Goal: Book appointment/travel/reservation

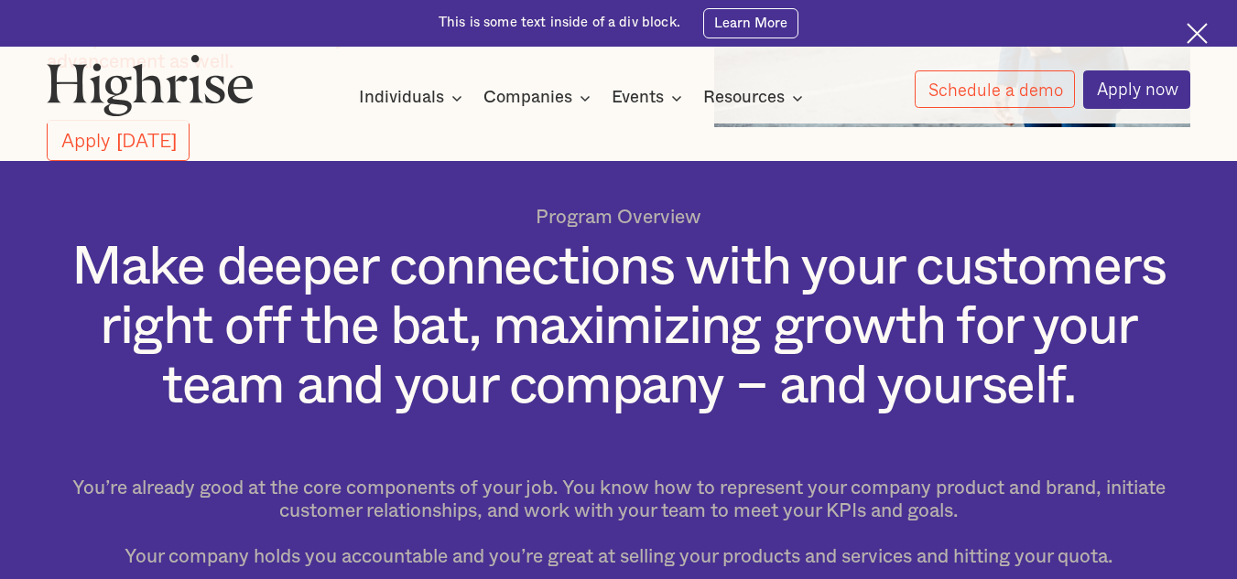
scroll to position [118, 0]
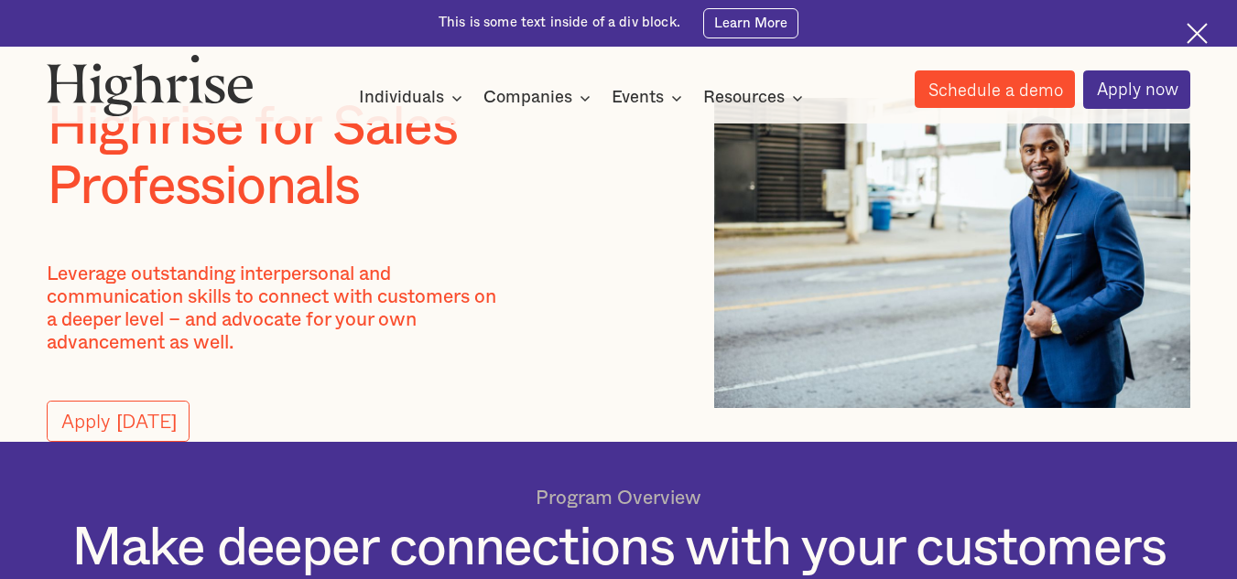
click at [990, 82] on link "Schedule a demo" at bounding box center [994, 89] width 161 height 38
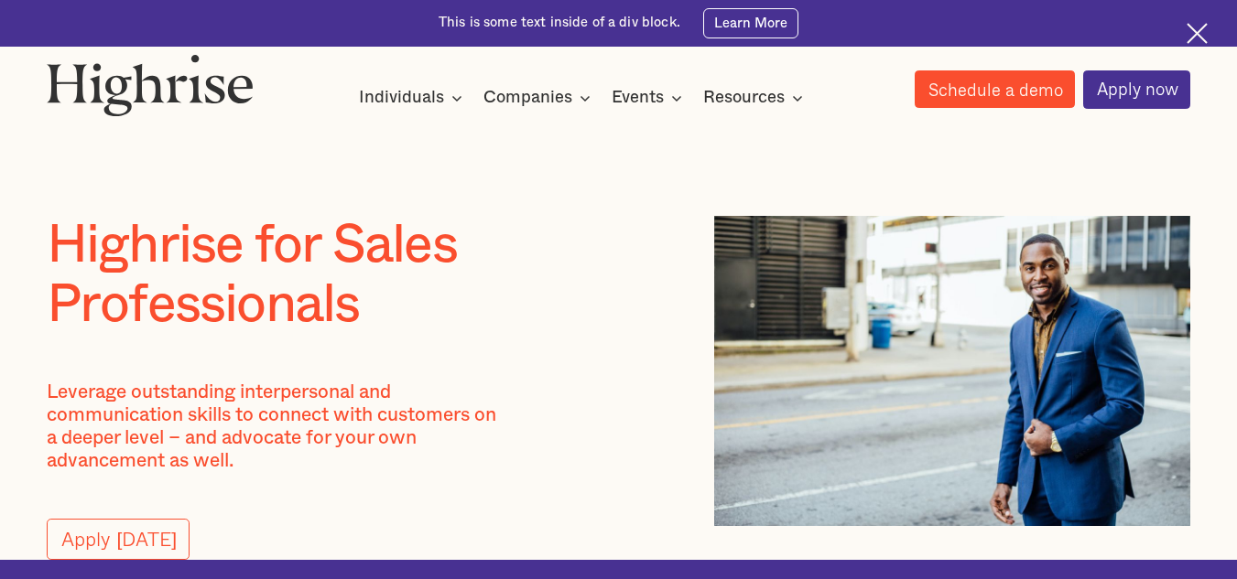
click at [990, 82] on link "Schedule a demo" at bounding box center [994, 89] width 161 height 38
click at [1195, 33] on img at bounding box center [1196, 33] width 21 height 21
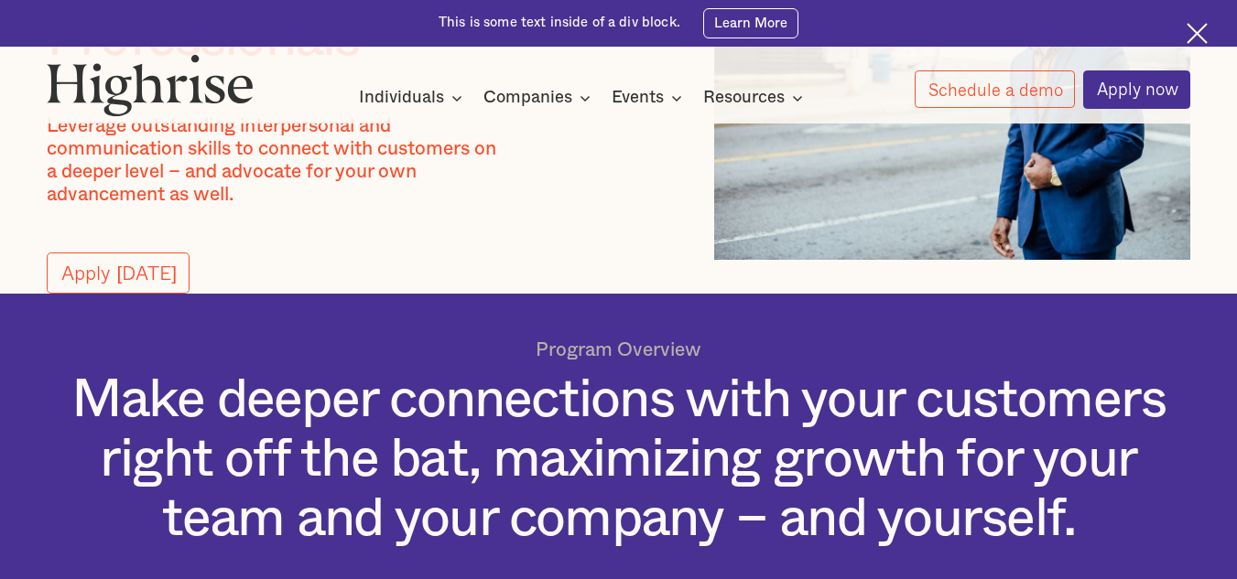
scroll to position [148, 0]
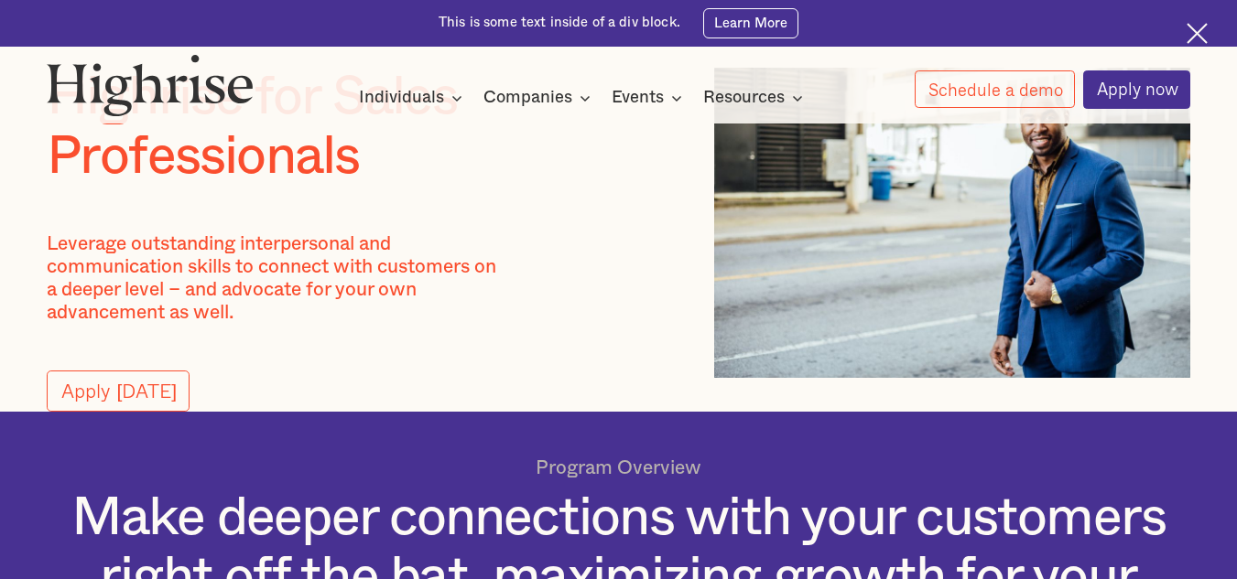
click at [1186, 24] on img at bounding box center [1196, 33] width 21 height 21
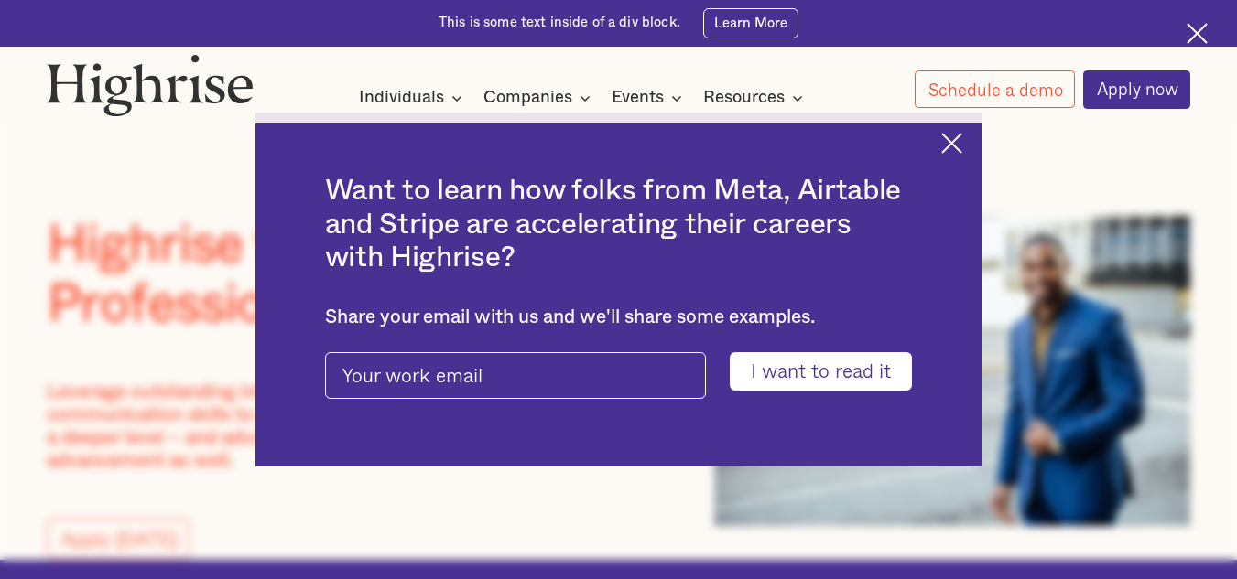
click at [962, 140] on img at bounding box center [951, 143] width 21 height 21
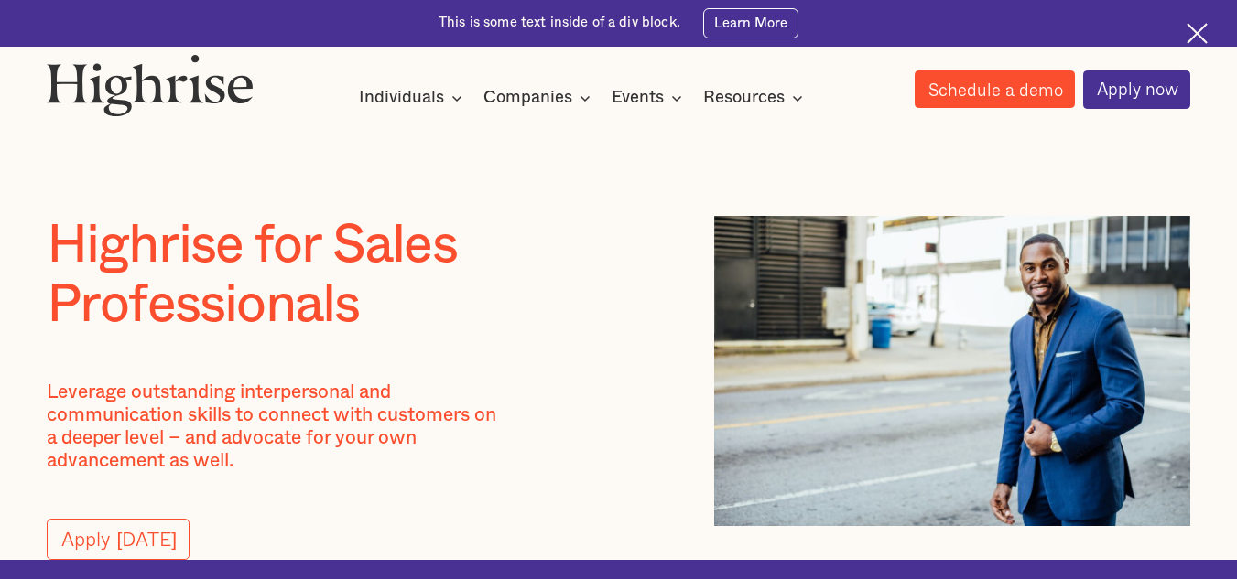
click at [992, 88] on link "Schedule a demo" at bounding box center [994, 89] width 161 height 38
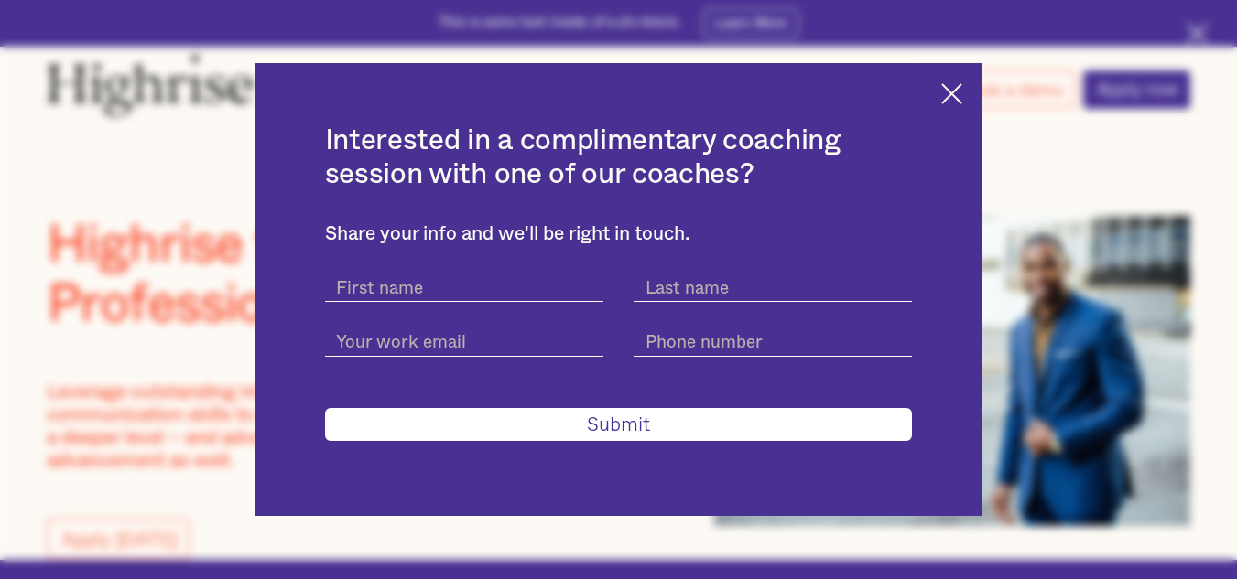
click at [955, 87] on img at bounding box center [951, 93] width 21 height 21
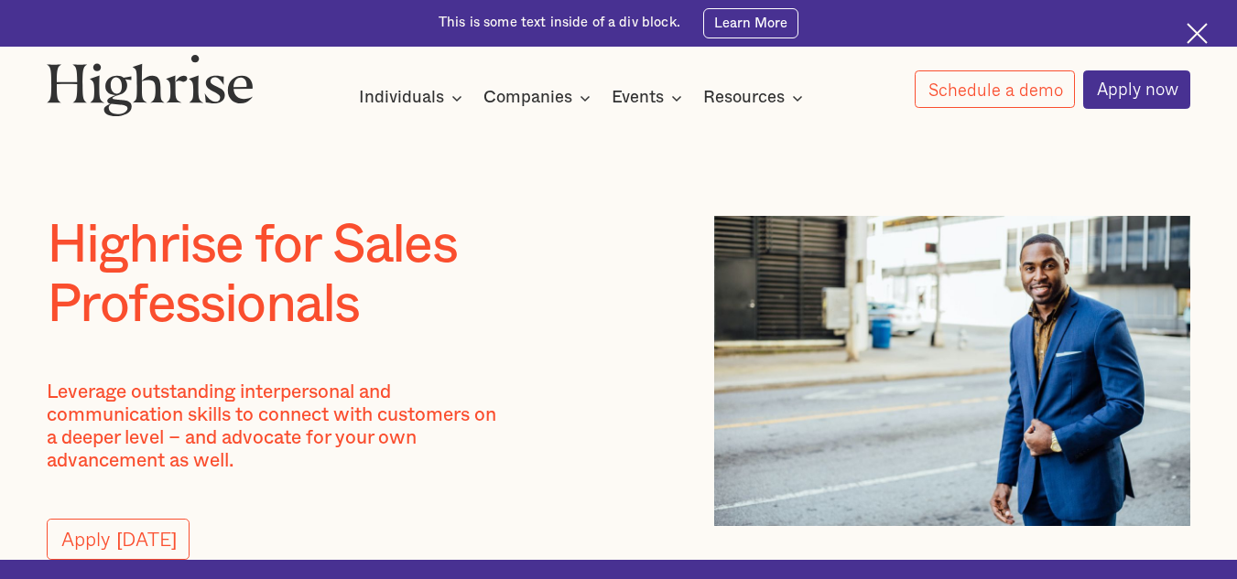
click at [1188, 29] on img at bounding box center [1196, 33] width 21 height 21
